Goal: Feedback & Contribution: Submit feedback/report problem

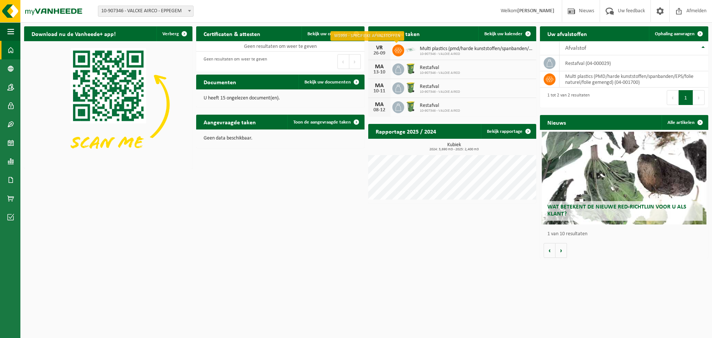
click at [400, 51] on icon at bounding box center [398, 50] width 7 height 5
click at [382, 51] on div "26-09" at bounding box center [379, 53] width 15 height 5
click at [506, 33] on span "Bekijk uw kalender" at bounding box center [503, 34] width 38 height 5
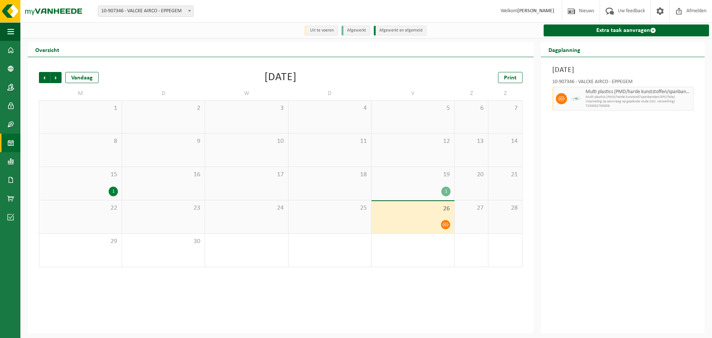
click at [323, 30] on li "Uit te voeren" at bounding box center [321, 31] width 33 height 10
click at [353, 31] on li "Afgewerkt" at bounding box center [356, 31] width 29 height 10
click at [407, 34] on li "Afgewerkt en afgemeld" at bounding box center [400, 31] width 53 height 10
click at [619, 11] on span "Uw feedback" at bounding box center [631, 11] width 31 height 22
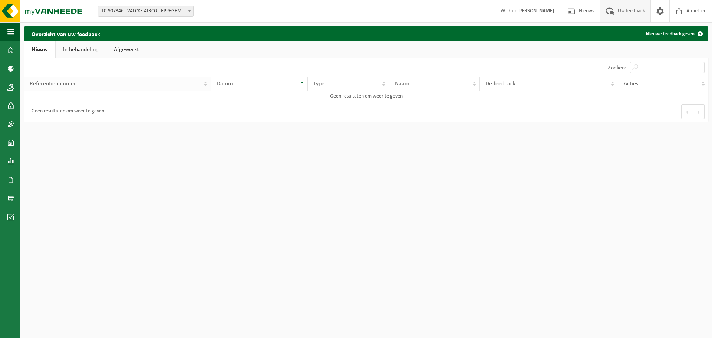
click at [197, 84] on div "Referentienummer" at bounding box center [116, 84] width 172 height 6
click at [664, 35] on link "Nieuwe feedback geven" at bounding box center [674, 33] width 68 height 15
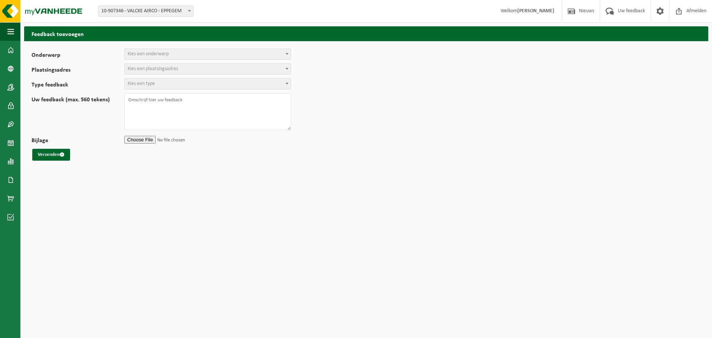
select select
click at [205, 56] on span "Kies een onderwerp" at bounding box center [208, 54] width 166 height 10
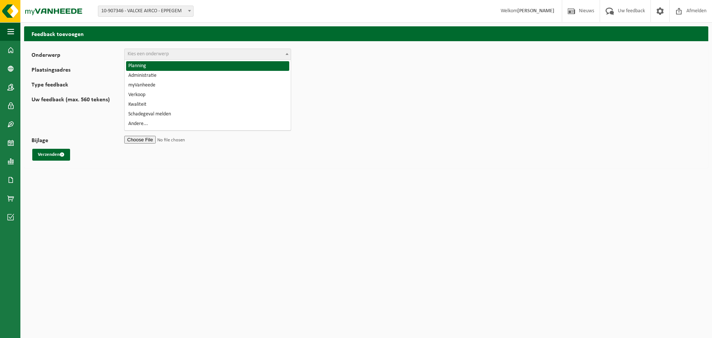
select select "1"
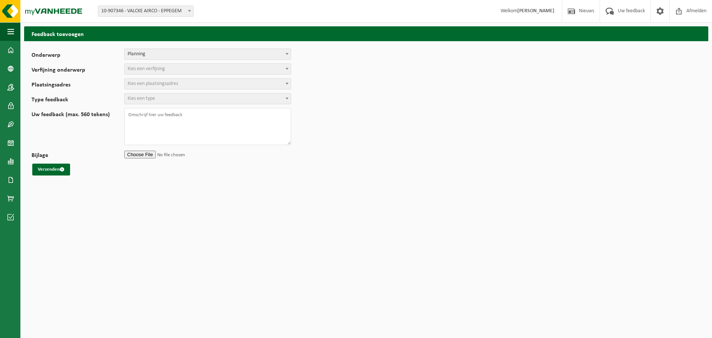
click at [175, 68] on span "Kies een verfijning" at bounding box center [208, 69] width 166 height 10
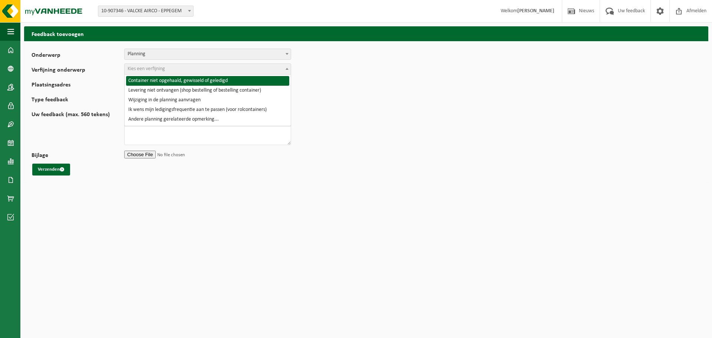
select select "2"
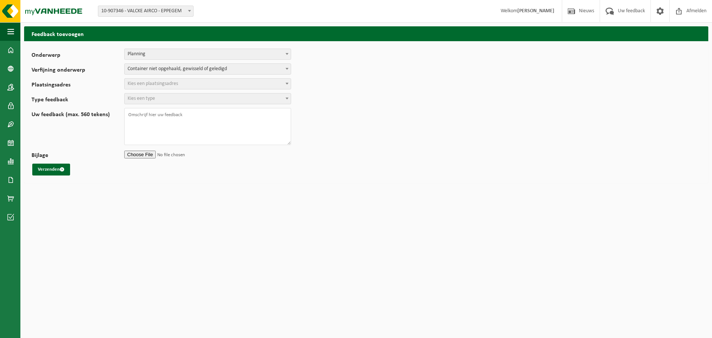
click at [219, 67] on span "Container niet opgehaald, gewisseld of geledigd" at bounding box center [208, 69] width 166 height 10
click at [183, 83] on span "Kies een plaatsingsadres" at bounding box center [208, 84] width 166 height 10
select select "123264"
click at [179, 101] on span "Kies een type" at bounding box center [208, 98] width 166 height 10
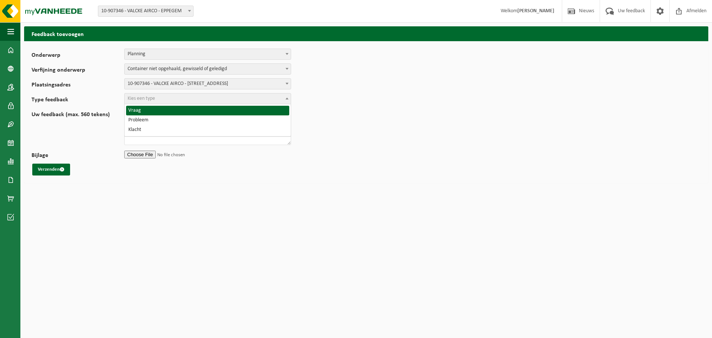
select select "QUE"
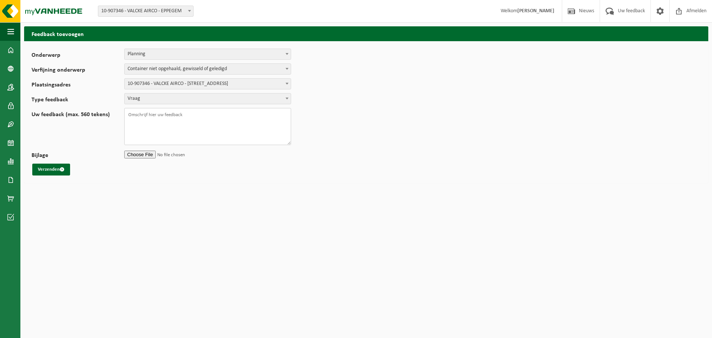
click at [169, 115] on textarea "Uw feedback (max. 560 tekens)" at bounding box center [207, 126] width 167 height 37
click at [157, 125] on textarea "Beste, Mijn ophaling die voor vandaag gepland stond is niet do" at bounding box center [207, 126] width 167 height 37
click at [263, 127] on textarea "Beste, Mijn ophaling van big bags die voor vandaag gepland stond is niet do" at bounding box center [207, 126] width 167 height 37
type textarea "Beste, Mijn ophaling van big bags die voor vandaag gepland stond is niet doorge…"
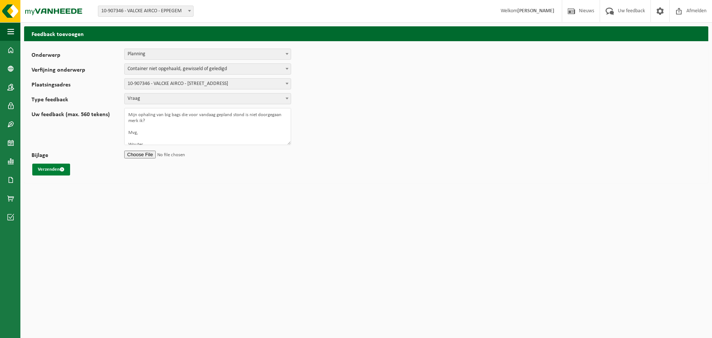
click at [50, 166] on button "Verzenden" at bounding box center [51, 170] width 38 height 12
